Goal: Check status: Check status

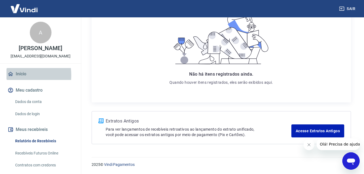
click at [16, 75] on link "Início" at bounding box center [41, 74] width 68 height 12
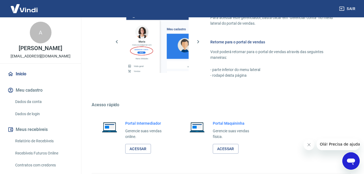
scroll to position [327, 0]
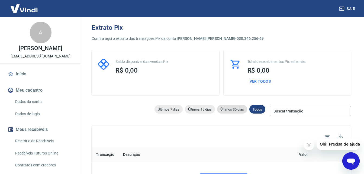
click at [225, 109] on span "Últimos 30 dias" at bounding box center [232, 109] width 30 height 4
type input "26/07/2025"
type input "25/08/2025"
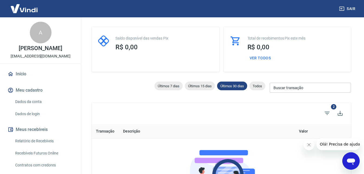
scroll to position [41, 0]
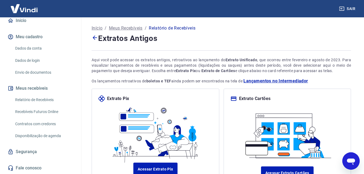
click at [25, 21] on link "Início" at bounding box center [41, 21] width 68 height 12
